Goal: Task Accomplishment & Management: Manage account settings

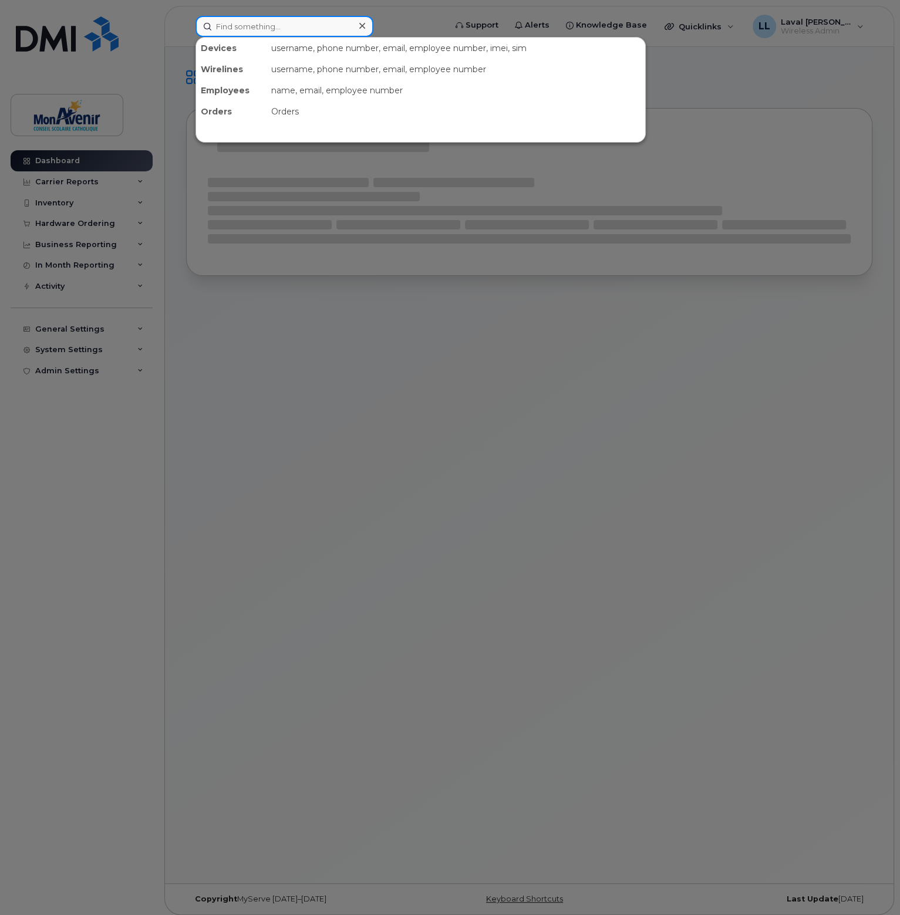
click at [224, 28] on input at bounding box center [285, 26] width 178 height 21
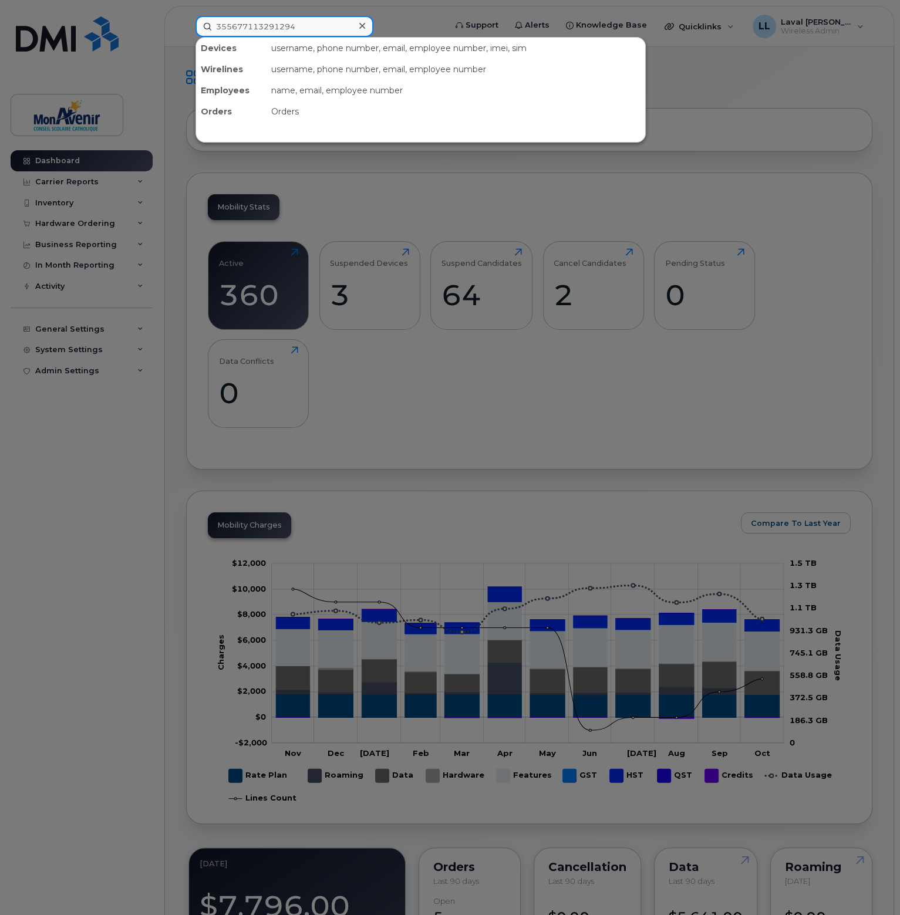
type input "355677113291294"
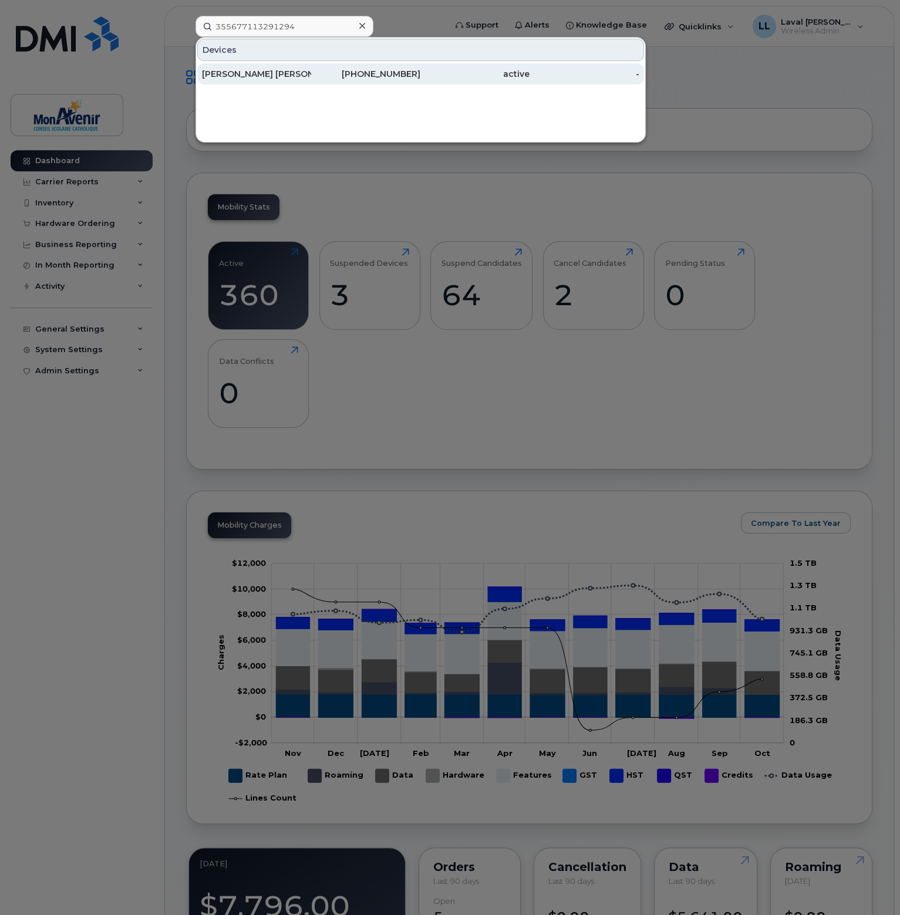
click at [263, 73] on div "Eva Christelle Assemian" at bounding box center [256, 74] width 109 height 12
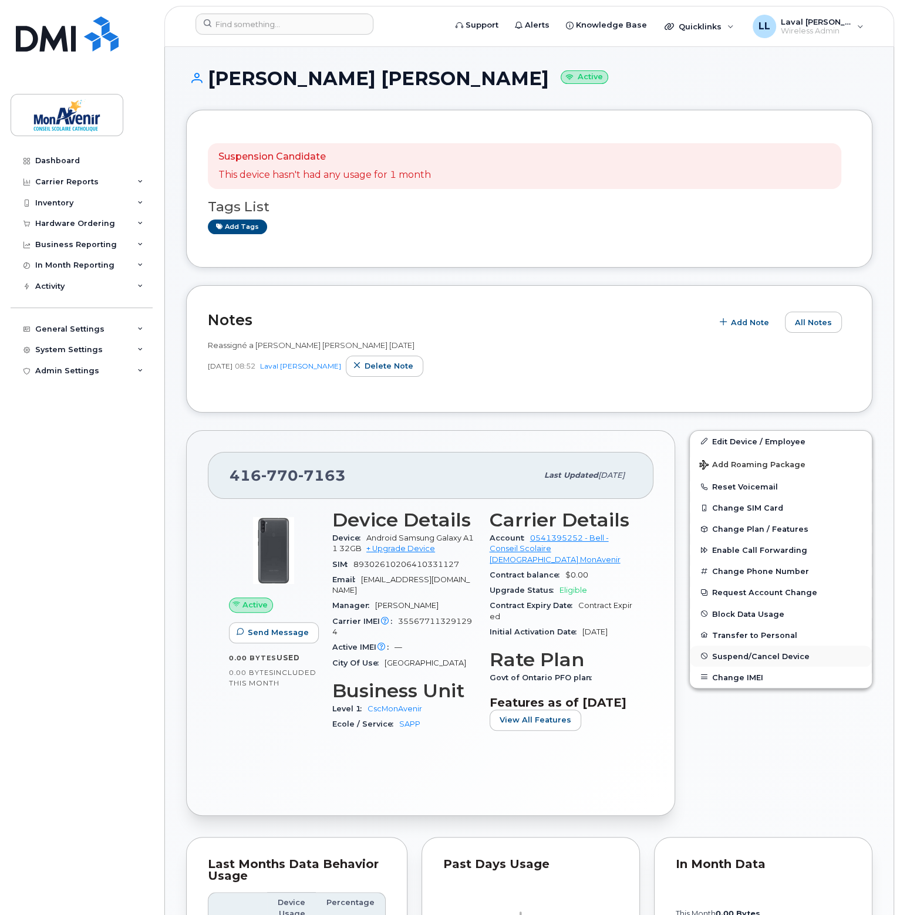
click at [735, 657] on span "Suspend/Cancel Device" at bounding box center [760, 656] width 97 height 9
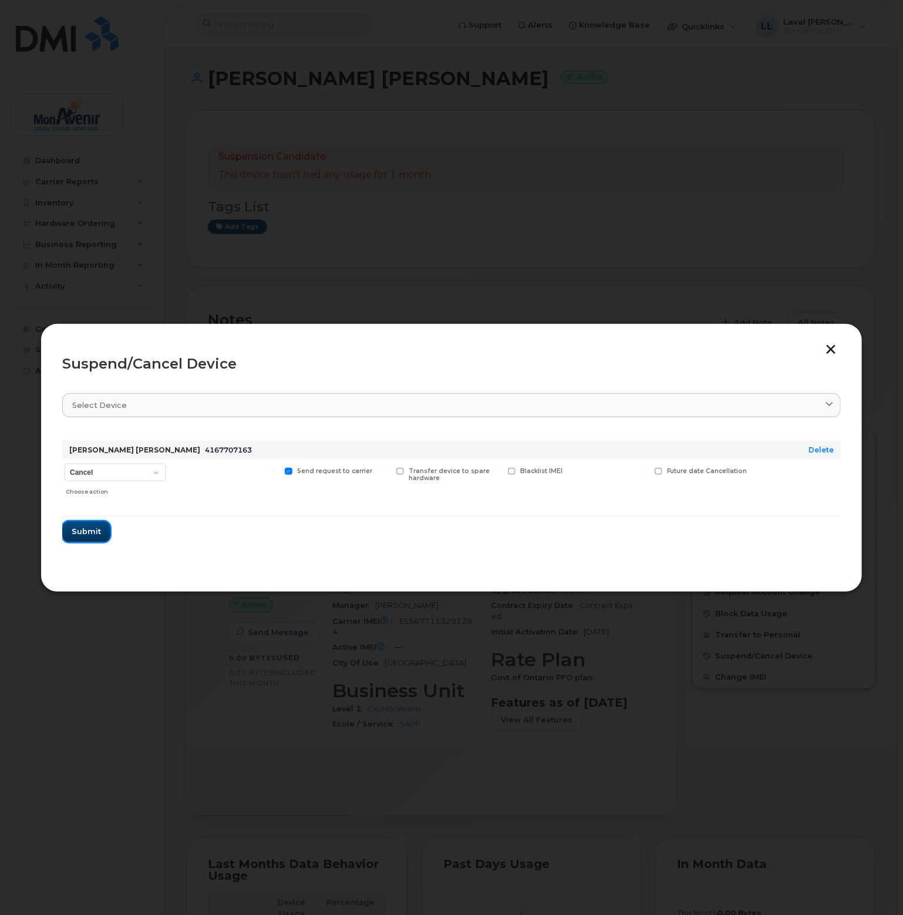
click at [91, 528] on span "Submit" at bounding box center [86, 531] width 29 height 11
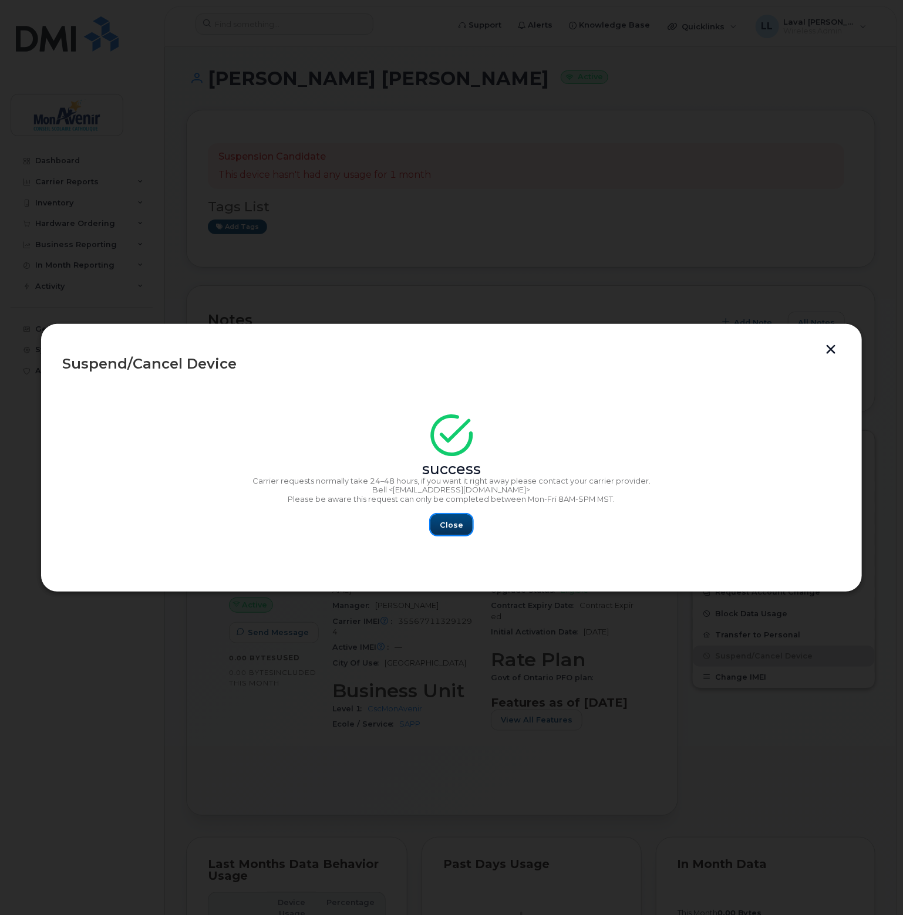
click at [463, 523] on button "Close" at bounding box center [451, 524] width 42 height 21
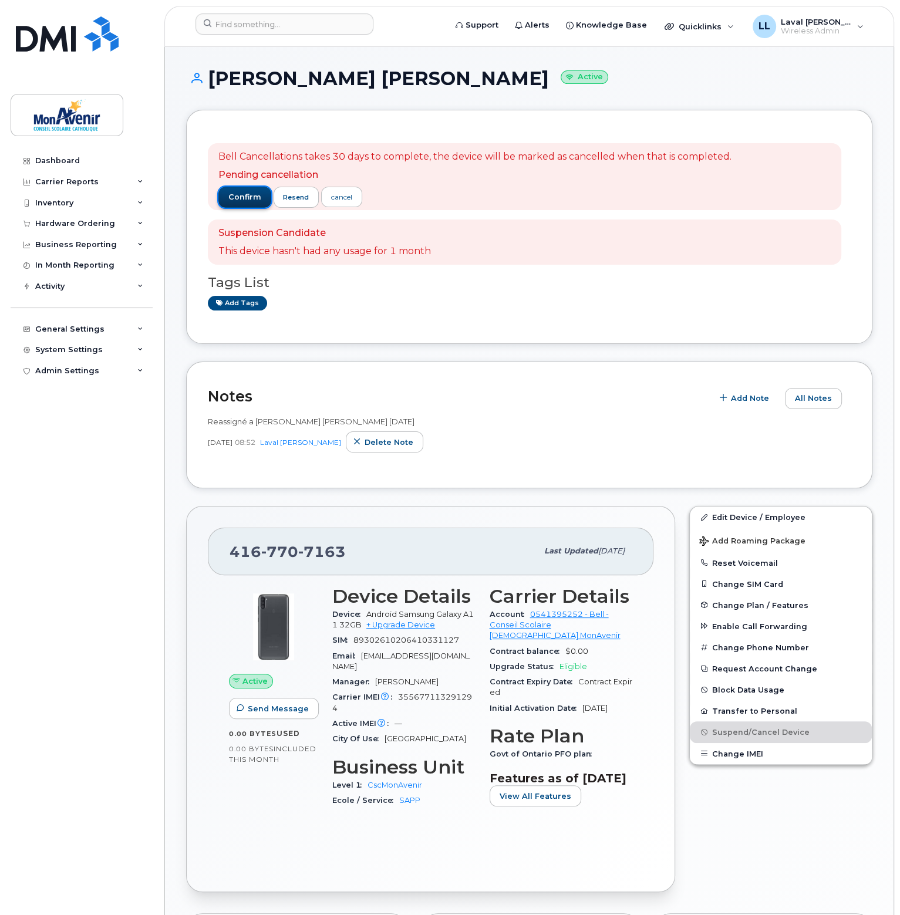
click at [230, 189] on button "confirm" at bounding box center [244, 197] width 53 height 21
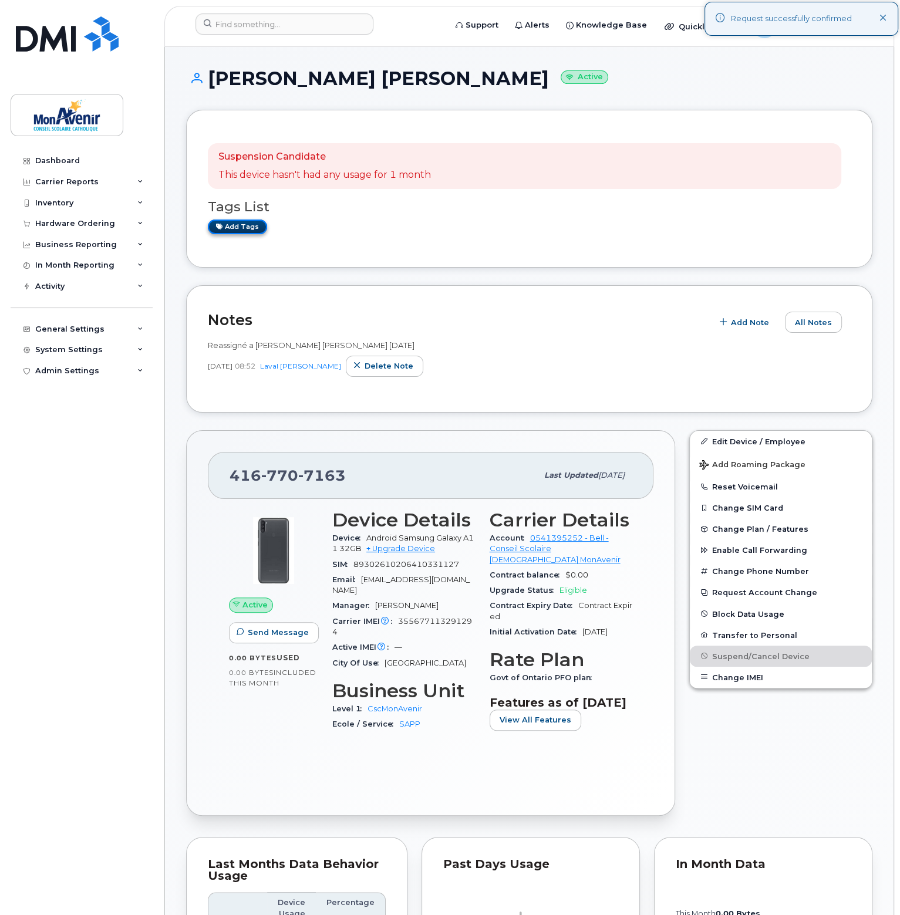
click at [251, 225] on link "Add tags" at bounding box center [237, 227] width 59 height 15
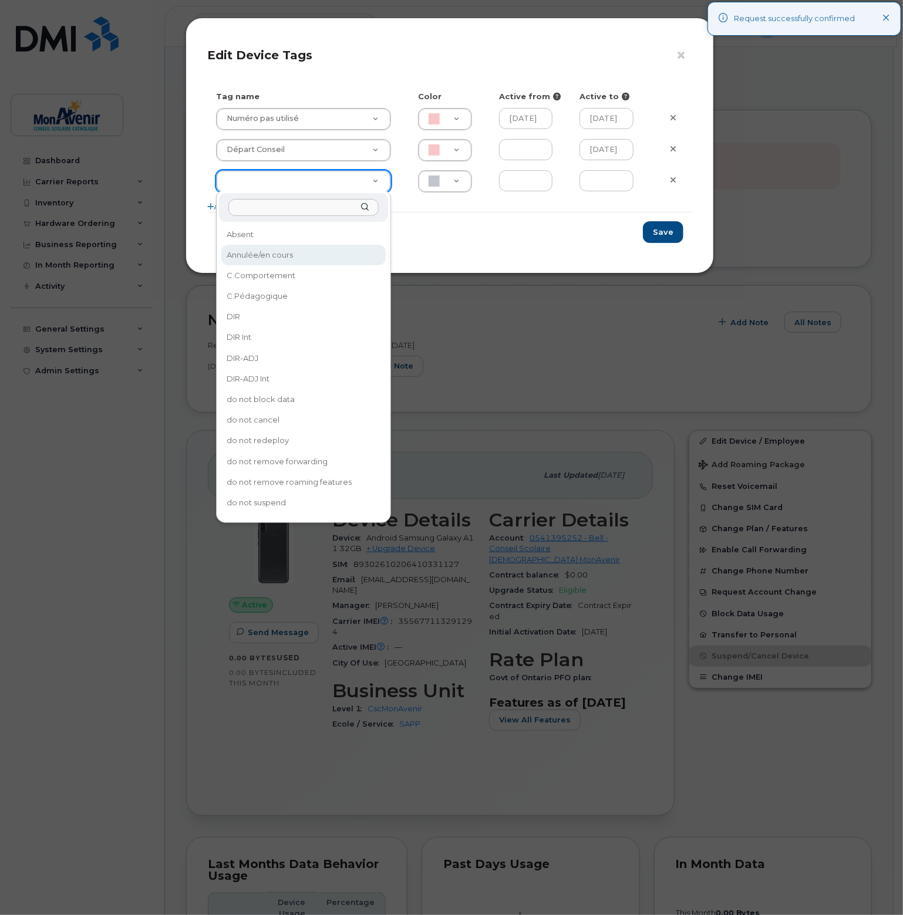
type input "Annulée/en cours"
type input "F8C6C8"
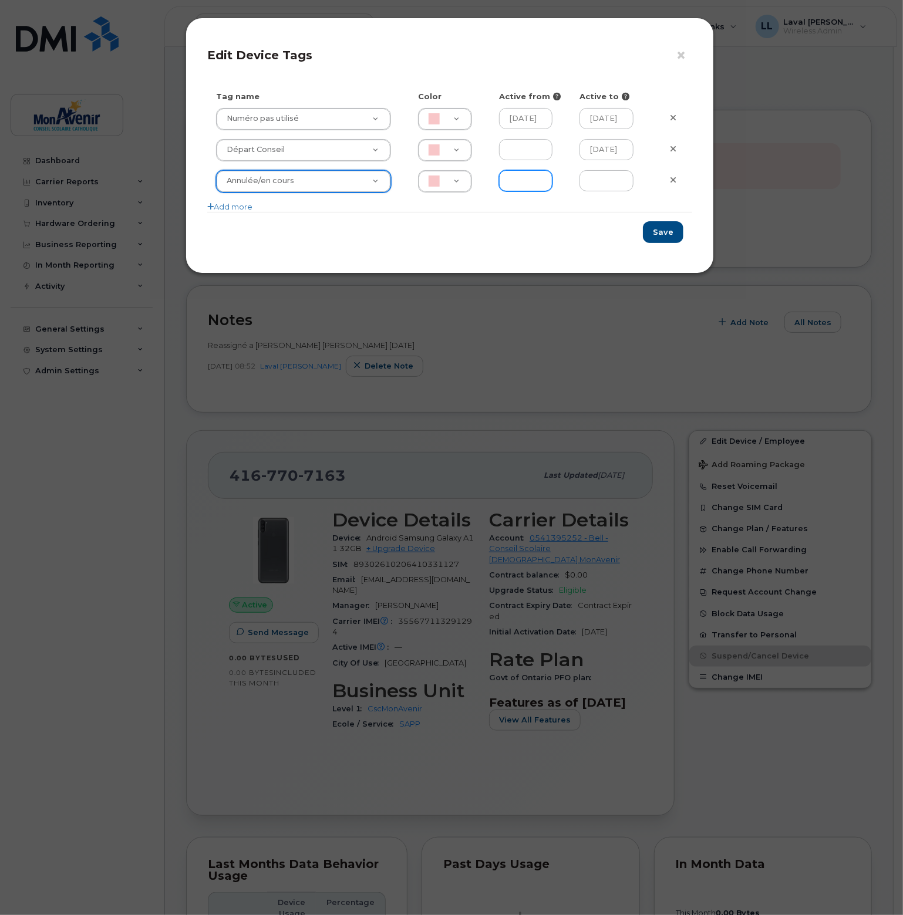
click at [540, 186] on input "text" at bounding box center [526, 180] width 54 height 21
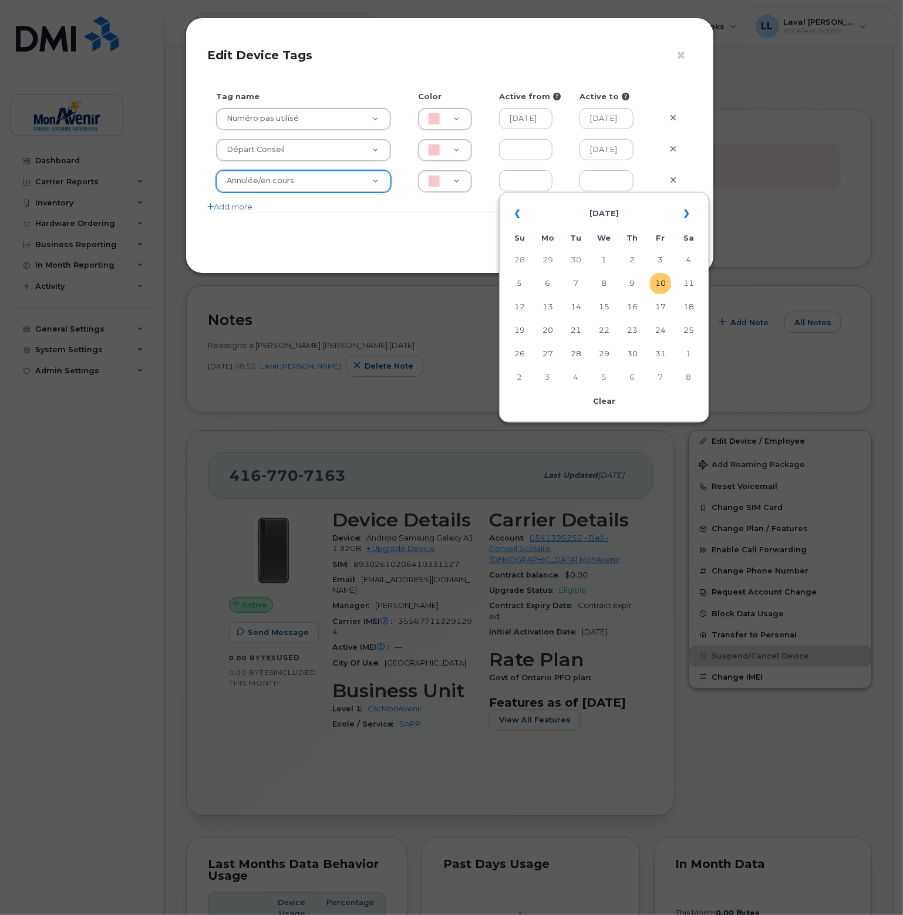
click at [668, 287] on td "10" at bounding box center [660, 283] width 21 height 21
type input "2025-10-10"
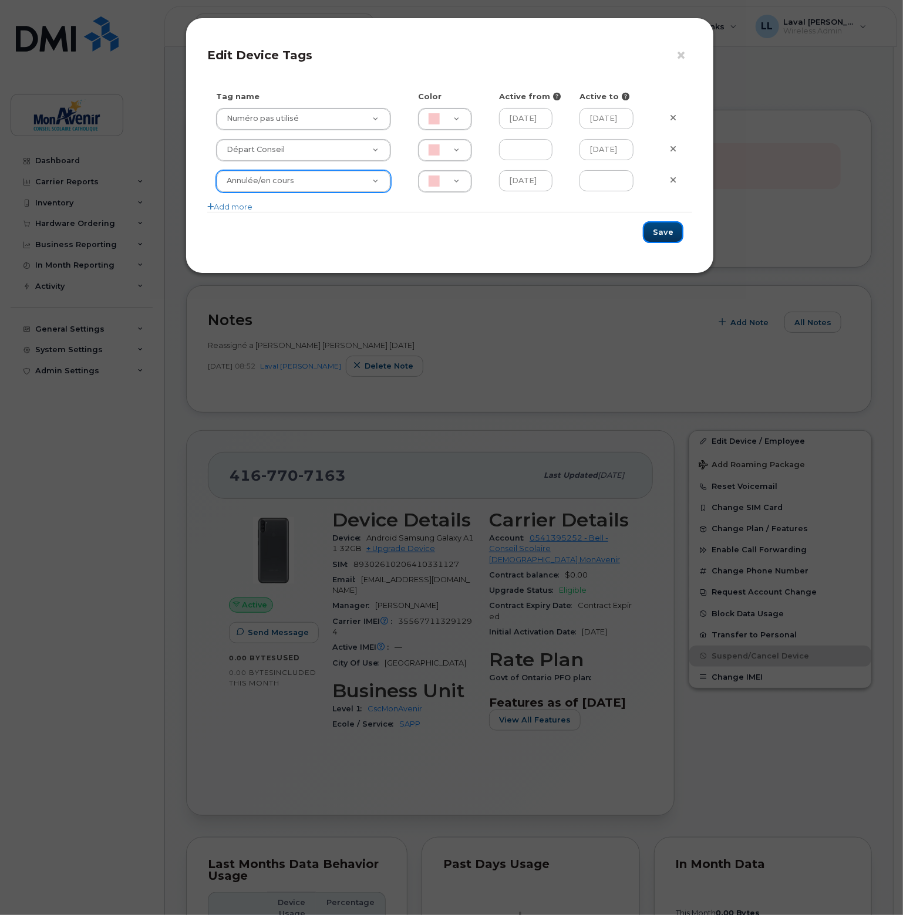
click at [658, 227] on button "Save" at bounding box center [663, 232] width 41 height 22
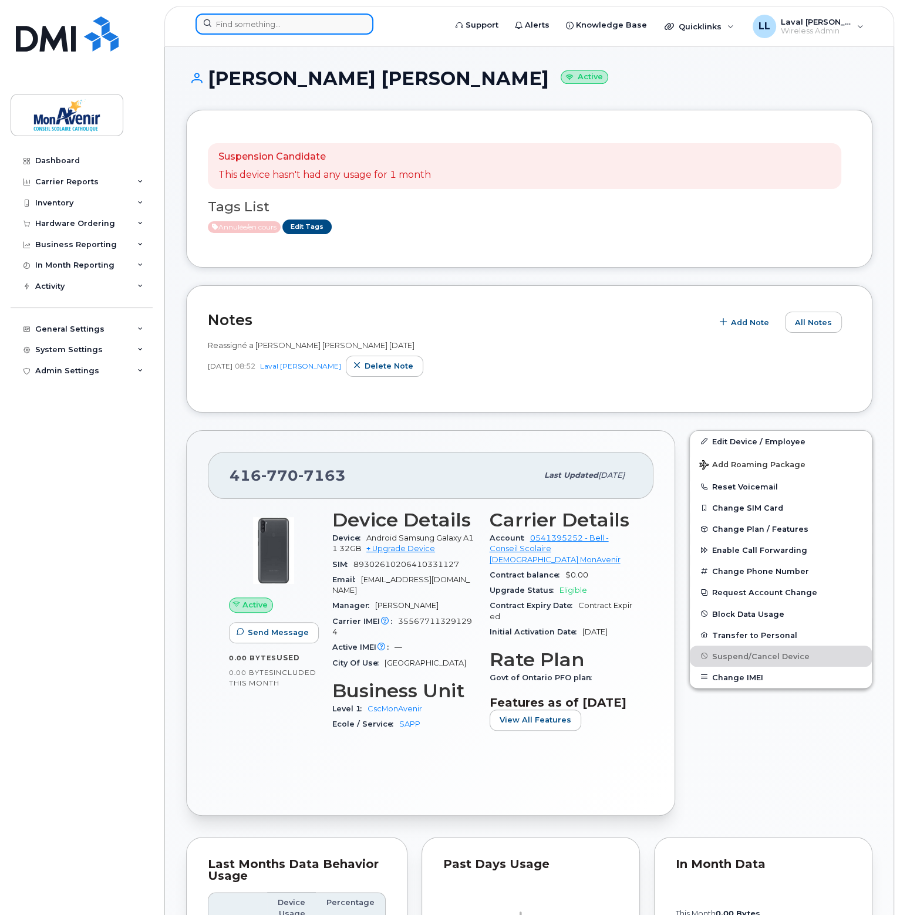
click at [252, 16] on input at bounding box center [285, 24] width 178 height 21
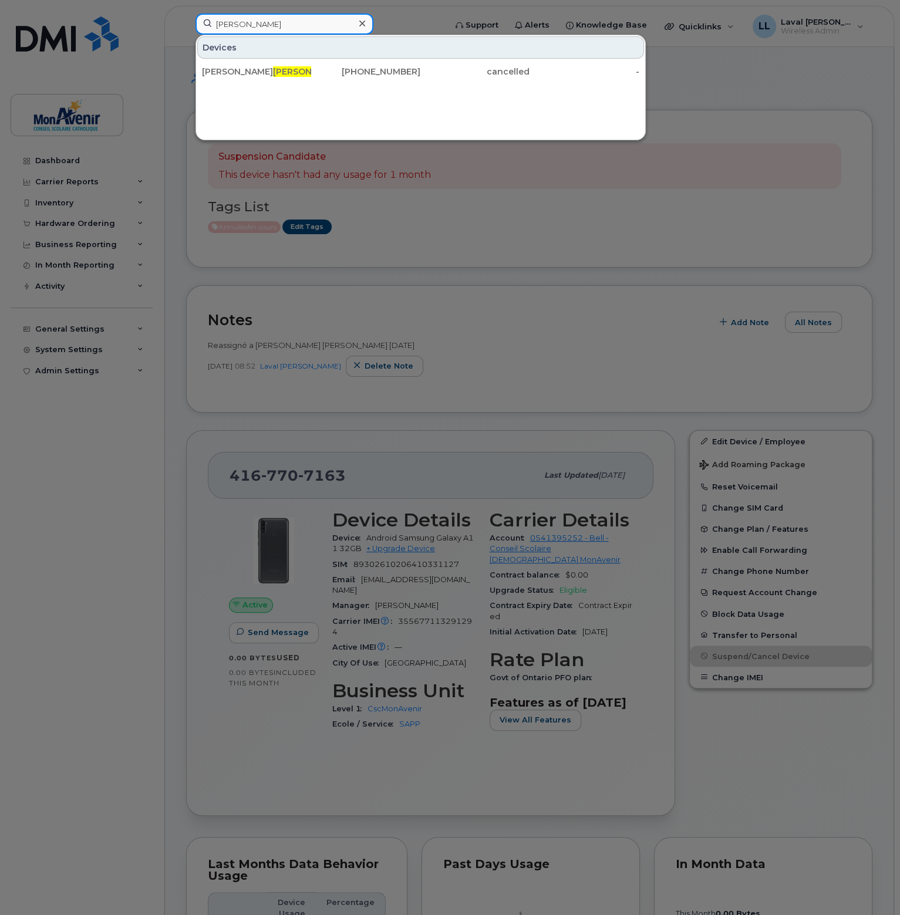
drag, startPoint x: 250, startPoint y: 17, endPoint x: 55, endPoint y: 19, distance: 194.9
click at [186, 18] on div "moreau Devices Marie Soleil Moreau 647-521-5973 cancelled -" at bounding box center [316, 27] width 261 height 26
drag, startPoint x: 282, startPoint y: 18, endPoint x: 76, endPoint y: 28, distance: 206.3
click at [186, 27] on div "41665994 Devices Gabriella Pozzan (Voyage ESPPL) 416 - 659 - 94 82 cancelled -" at bounding box center [316, 27] width 261 height 26
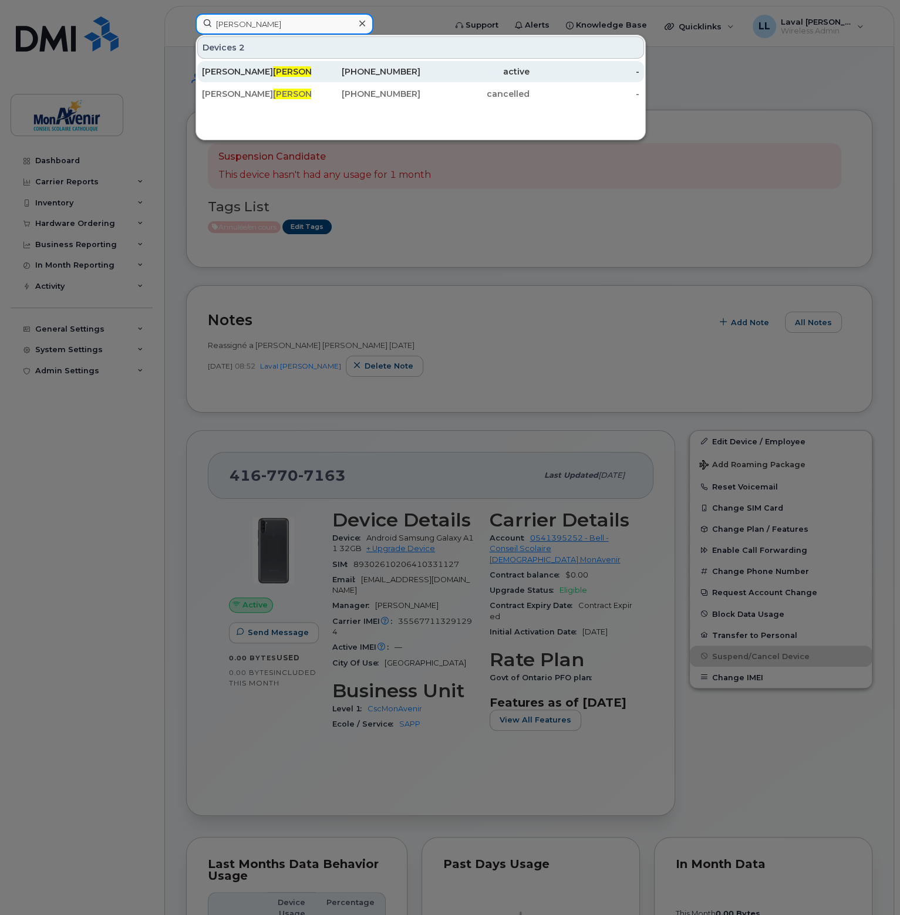
type input "tate"
click at [219, 66] on div "Julie Tate" at bounding box center [256, 72] width 109 height 12
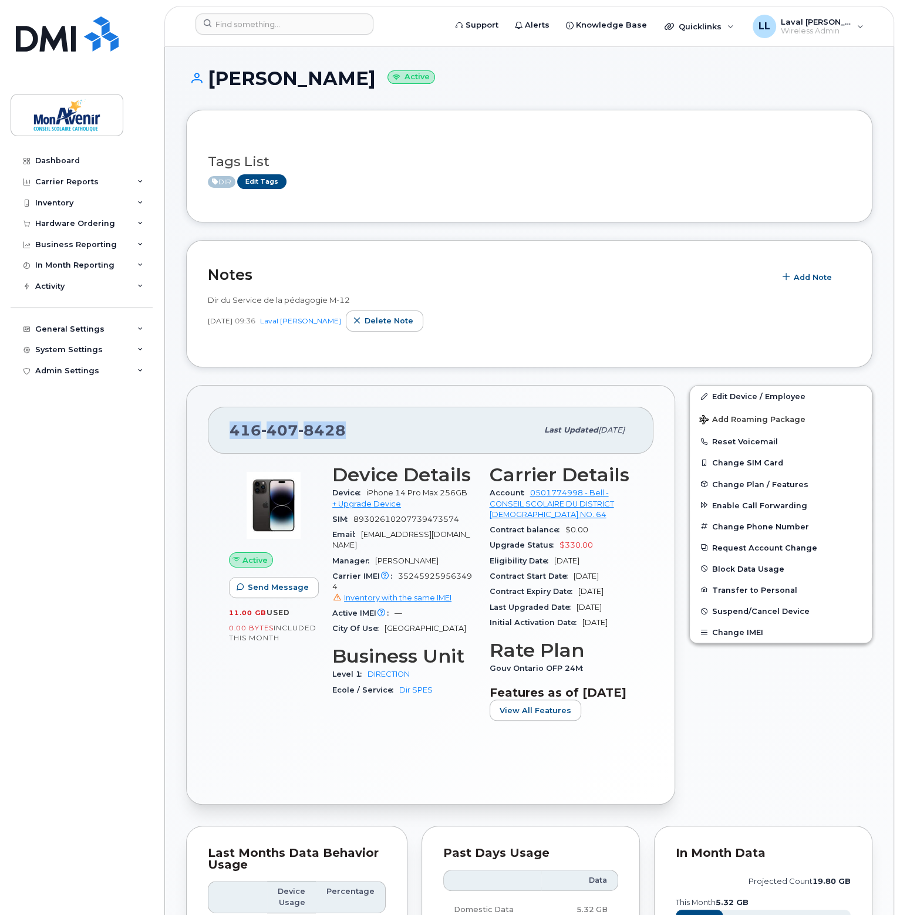
drag, startPoint x: 352, startPoint y: 432, endPoint x: 218, endPoint y: 431, distance: 134.5
click at [218, 431] on div "416 407 8428 Last updated Oct 09, 2025" at bounding box center [431, 430] width 446 height 47
copy span "416 407 8428"
